Goal: Find specific page/section: Find specific page/section

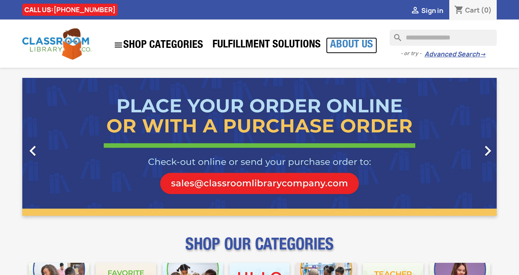
click at [338, 45] on link "About Us" at bounding box center [351, 45] width 51 height 16
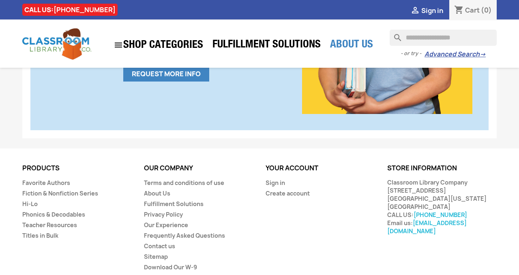
scroll to position [565, 0]
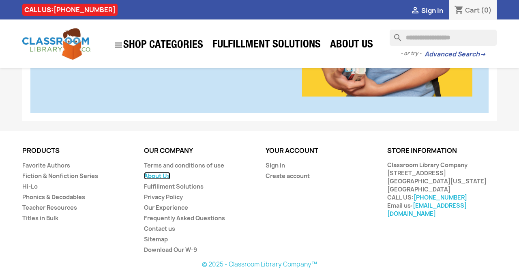
click at [166, 177] on link "About Us" at bounding box center [157, 176] width 26 height 8
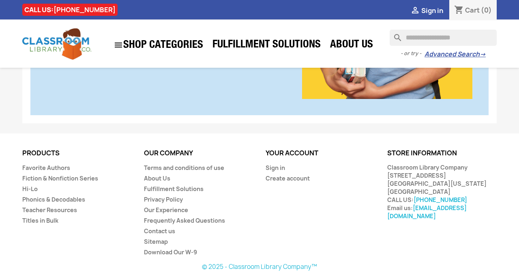
scroll to position [565, 0]
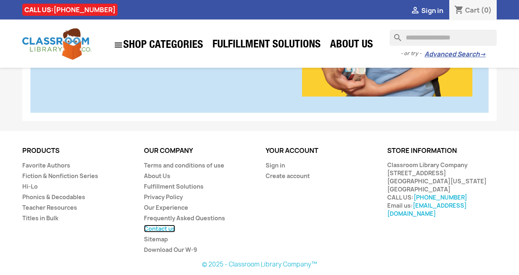
click at [168, 230] on link "Contact us" at bounding box center [159, 229] width 31 height 8
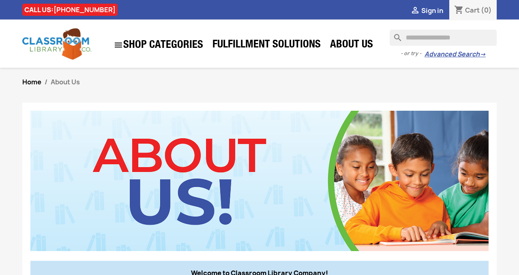
scroll to position [564, 0]
